Goal: Transaction & Acquisition: Purchase product/service

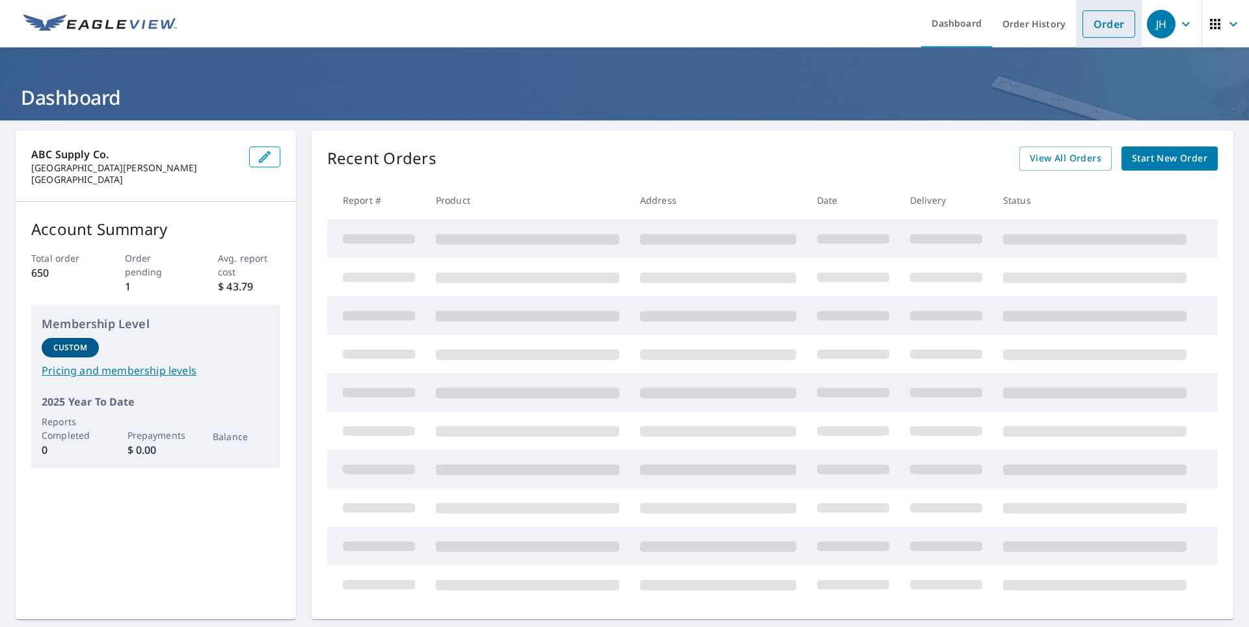
click at [1099, 27] on link "Order" at bounding box center [1109, 23] width 53 height 27
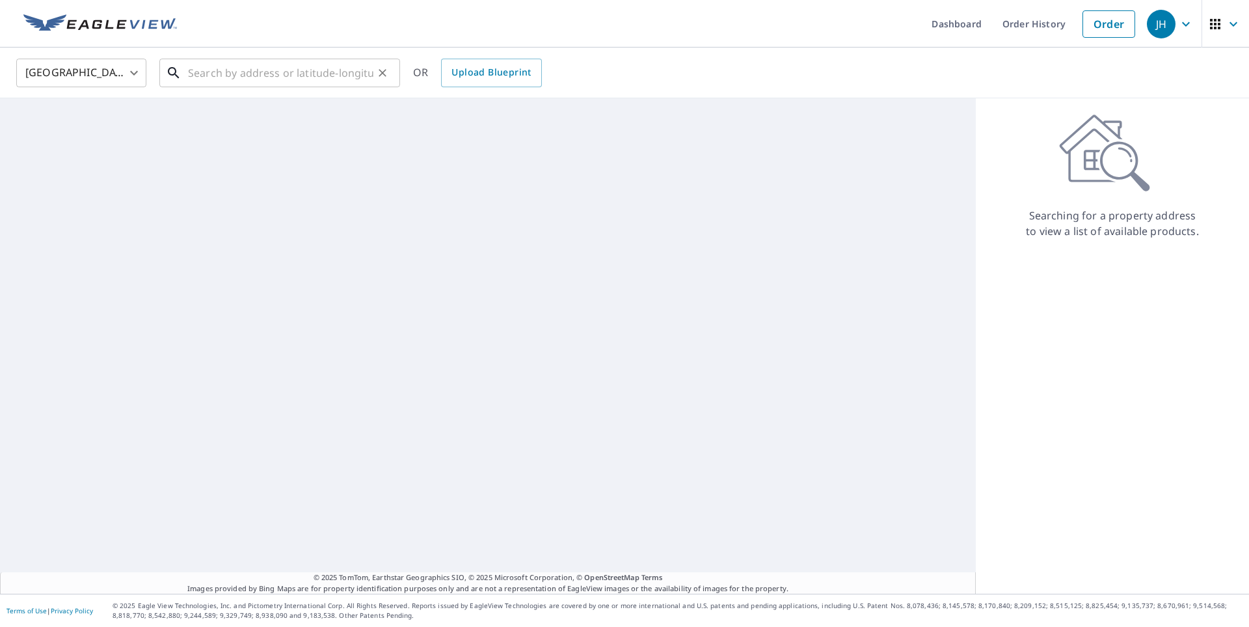
click at [237, 67] on input "text" at bounding box center [280, 73] width 185 height 36
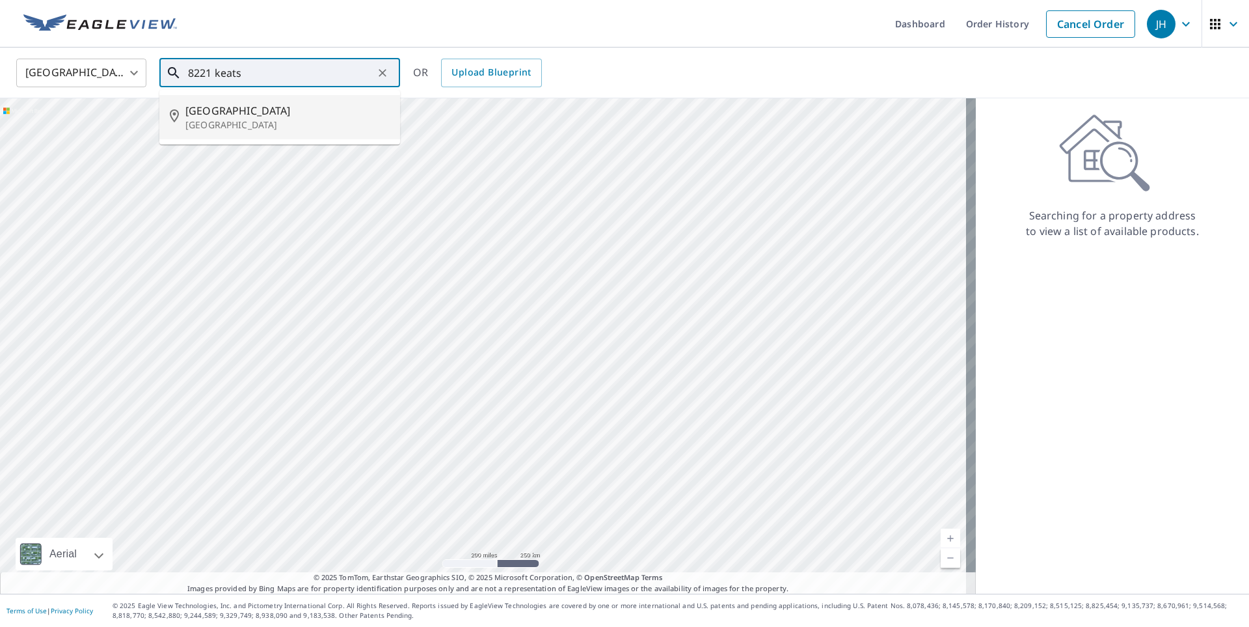
click at [265, 119] on p "[GEOGRAPHIC_DATA]" at bounding box center [287, 124] width 204 height 13
type input "[STREET_ADDRESS]"
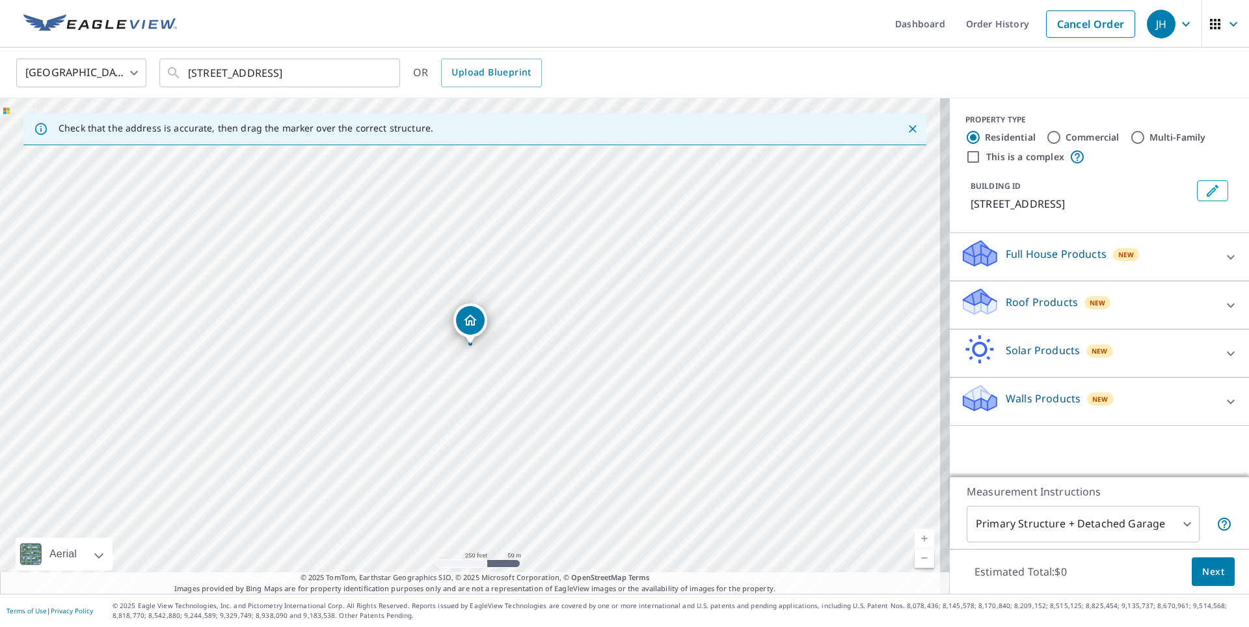
click at [1021, 303] on p "Roof Products" at bounding box center [1042, 302] width 72 height 16
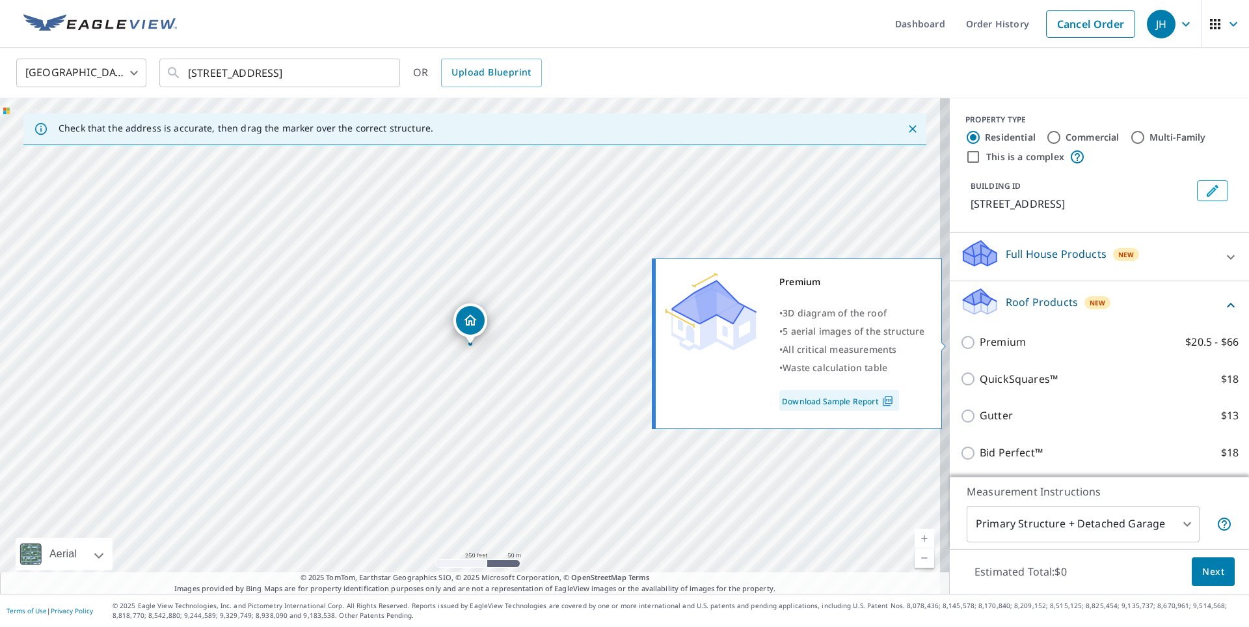
click at [999, 340] on p "Premium" at bounding box center [1003, 342] width 46 height 16
click at [980, 340] on input "Premium $20.5 - $66" at bounding box center [970, 342] width 20 height 16
checkbox input "true"
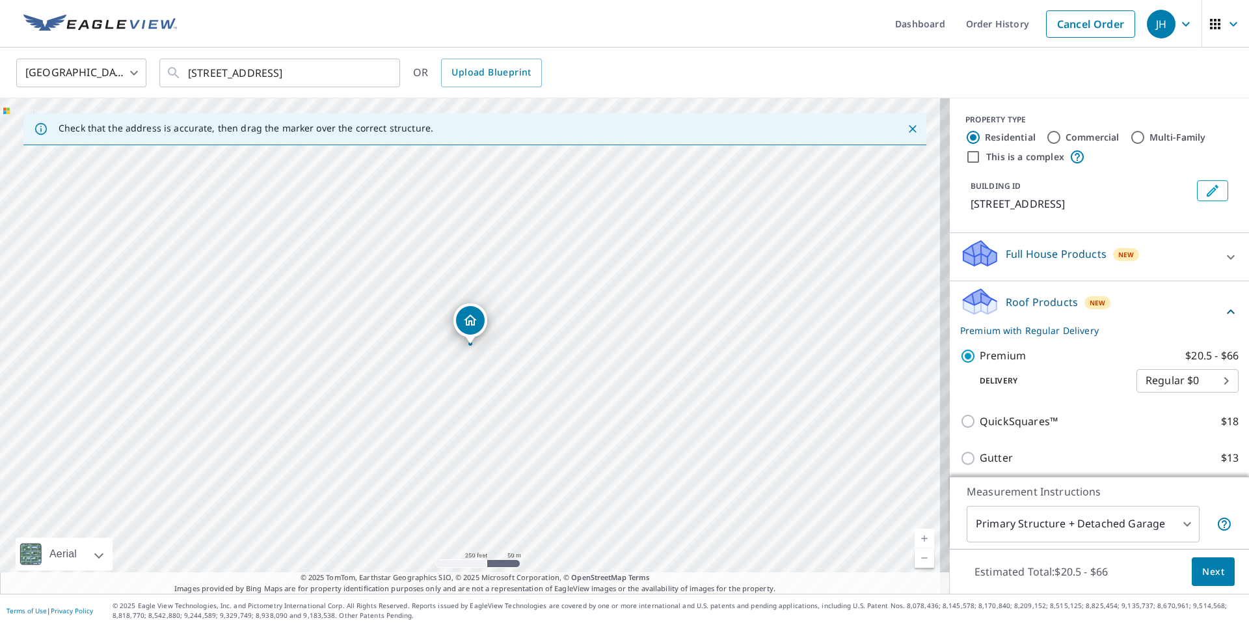
click at [1202, 566] on span "Next" at bounding box center [1213, 571] width 22 height 16
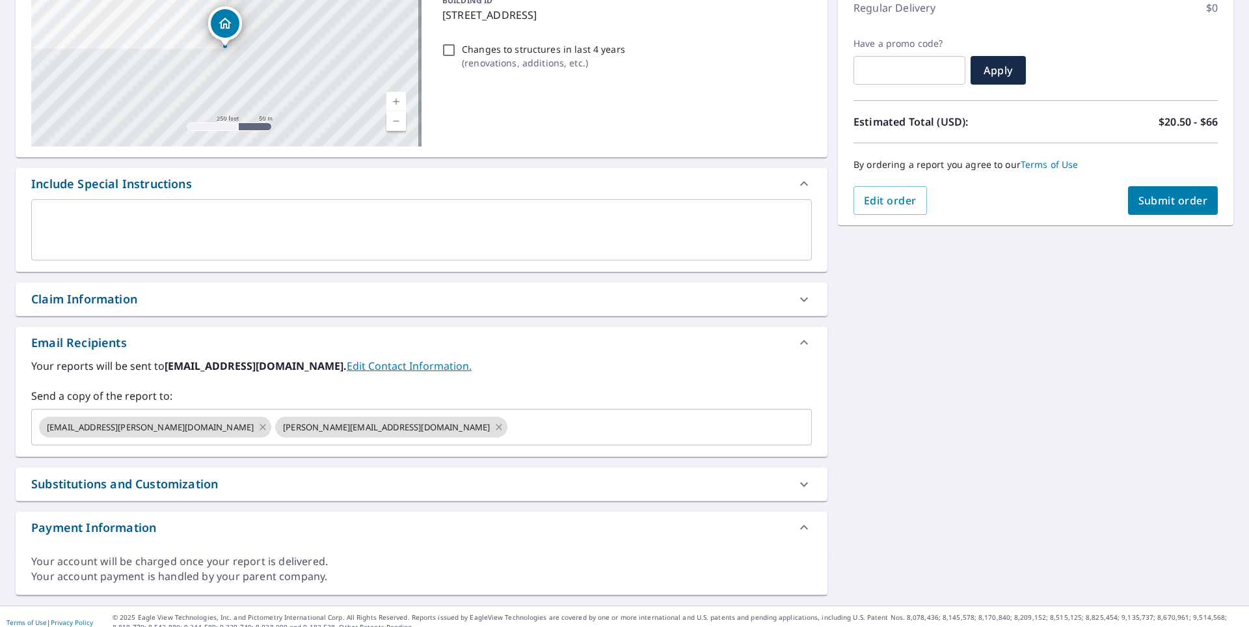
scroll to position [195, 0]
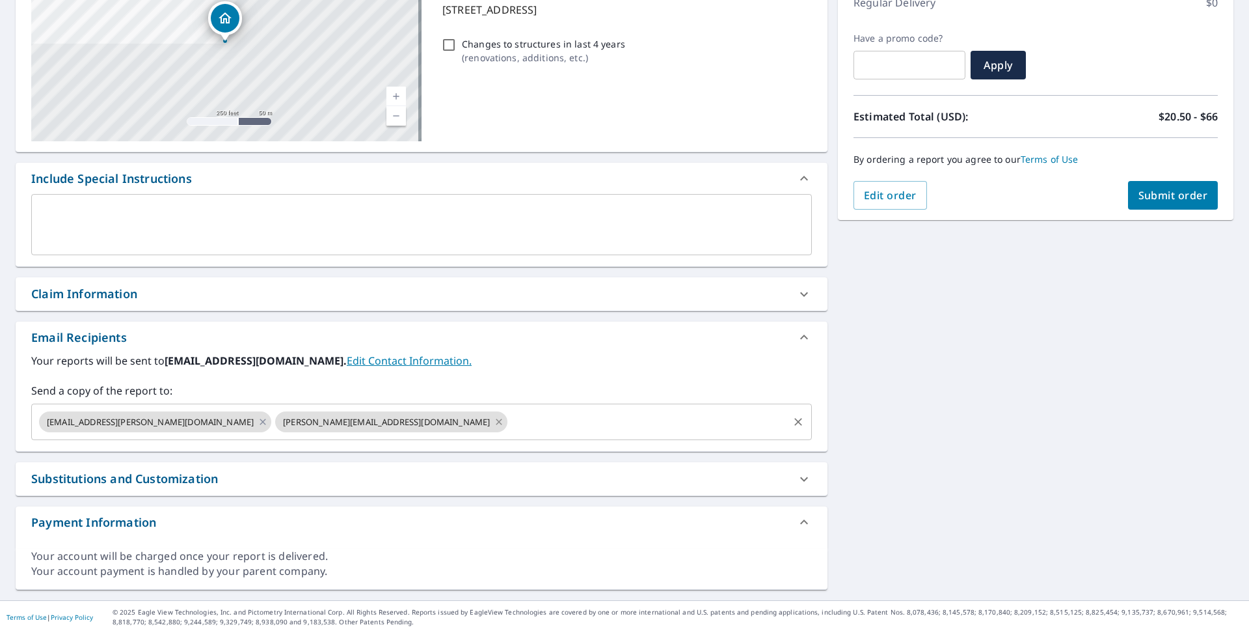
click at [494, 419] on icon at bounding box center [499, 421] width 10 height 14
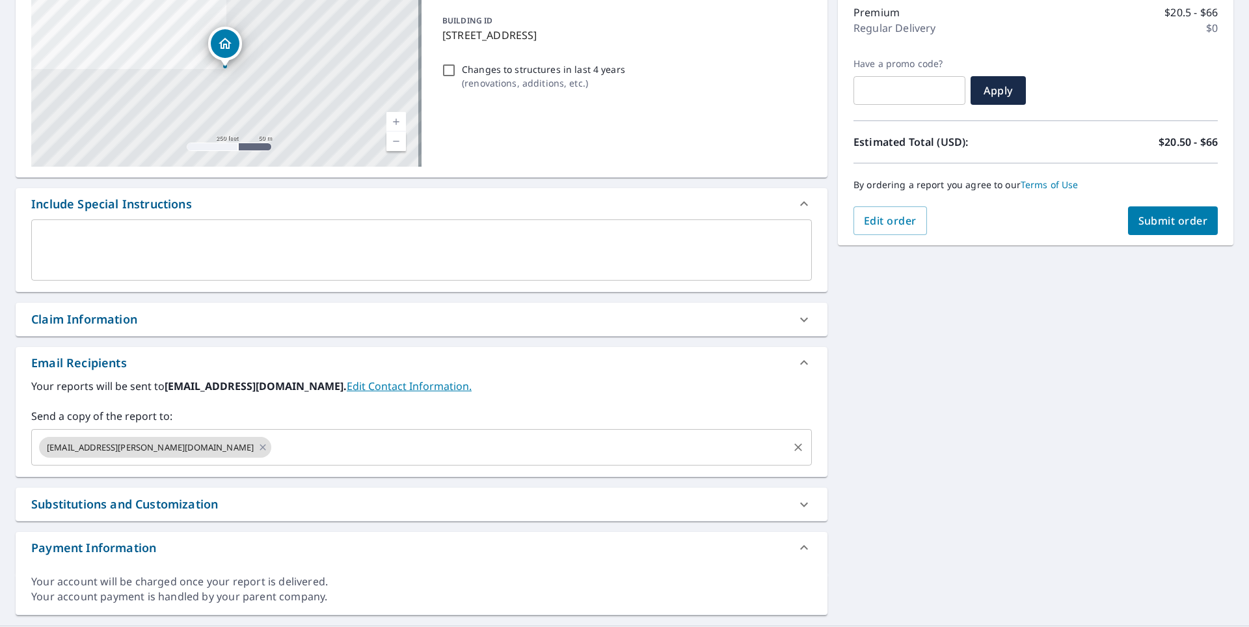
scroll to position [202, 0]
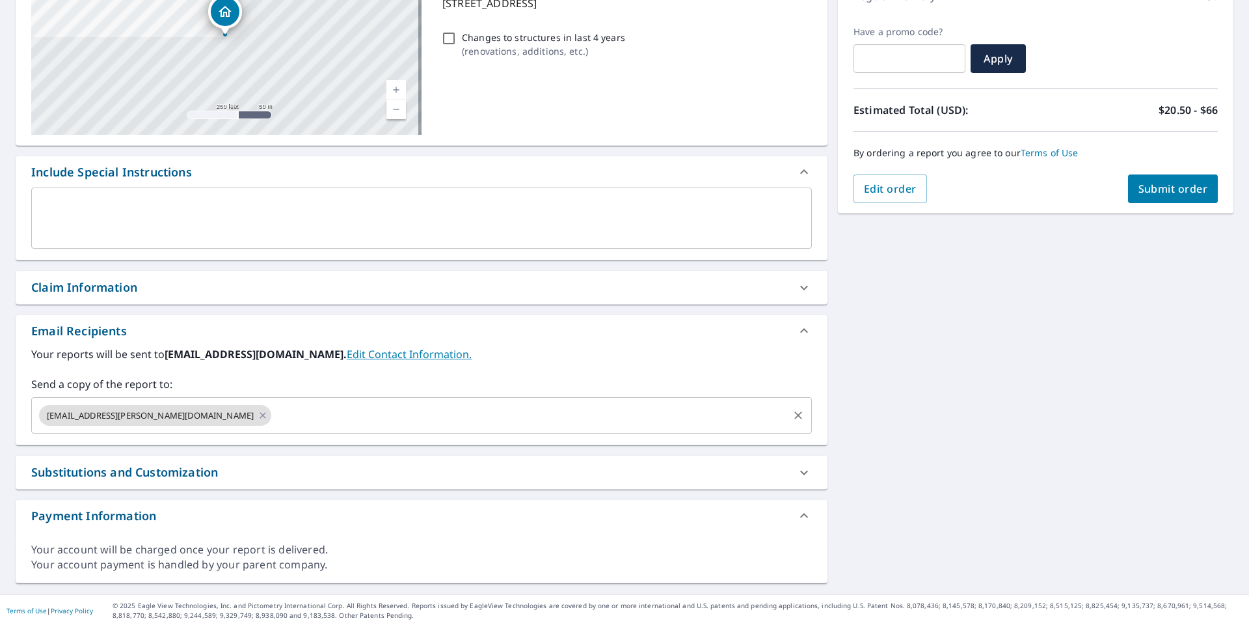
click at [1156, 187] on span "Submit order" at bounding box center [1174, 189] width 70 height 14
checkbox input "true"
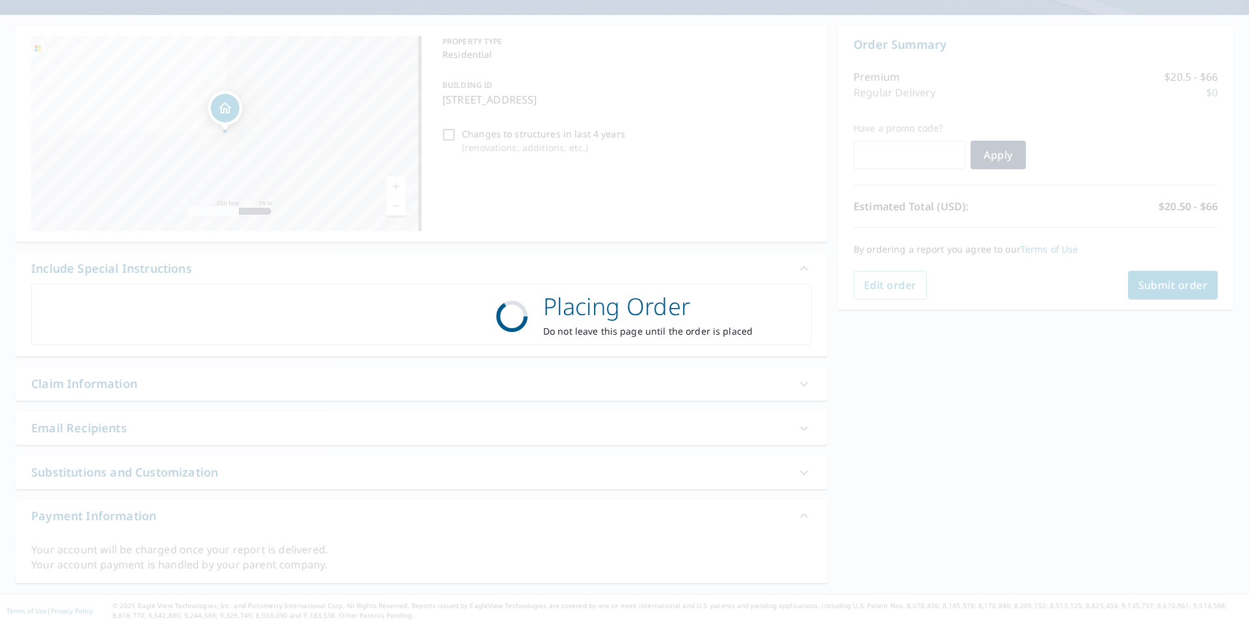
scroll to position [105, 0]
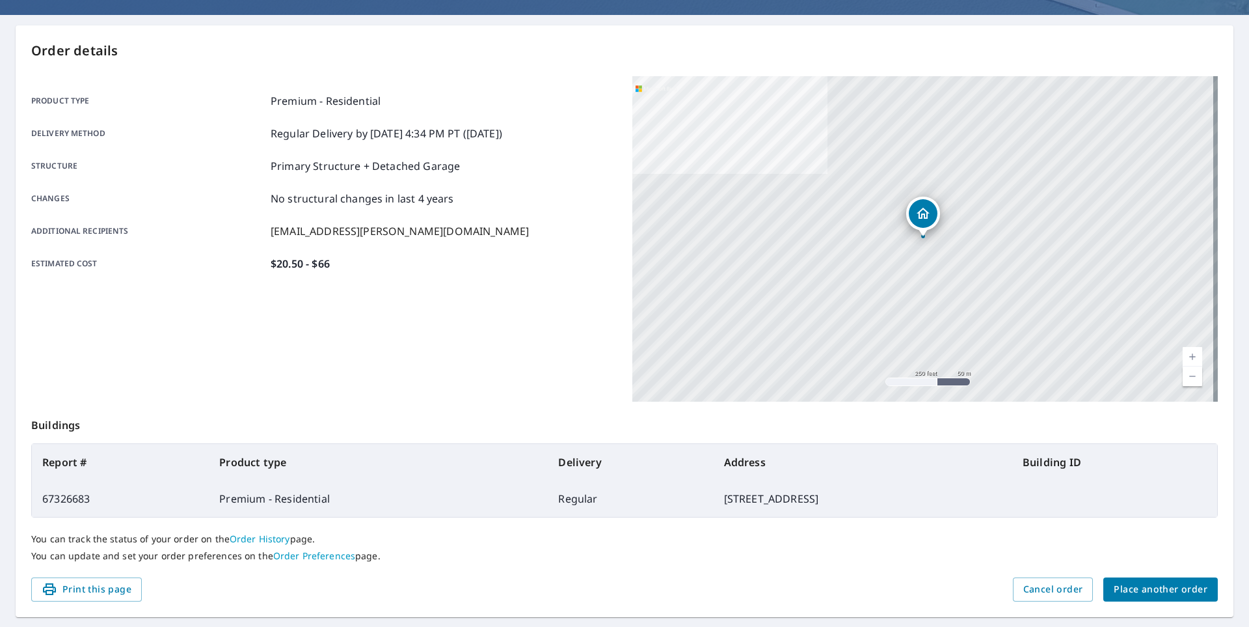
click at [1161, 587] on span "Place another order" at bounding box center [1161, 589] width 94 height 16
